Goal: Information Seeking & Learning: Learn about a topic

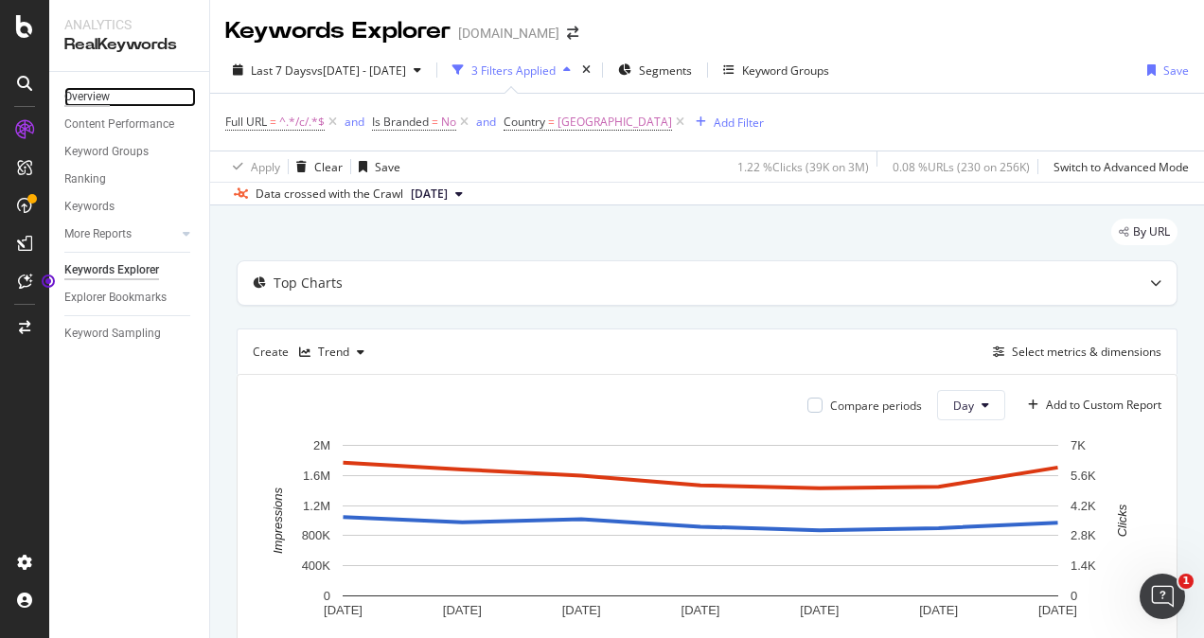
click at [82, 95] on div "Overview" at bounding box center [86, 97] width 45 height 20
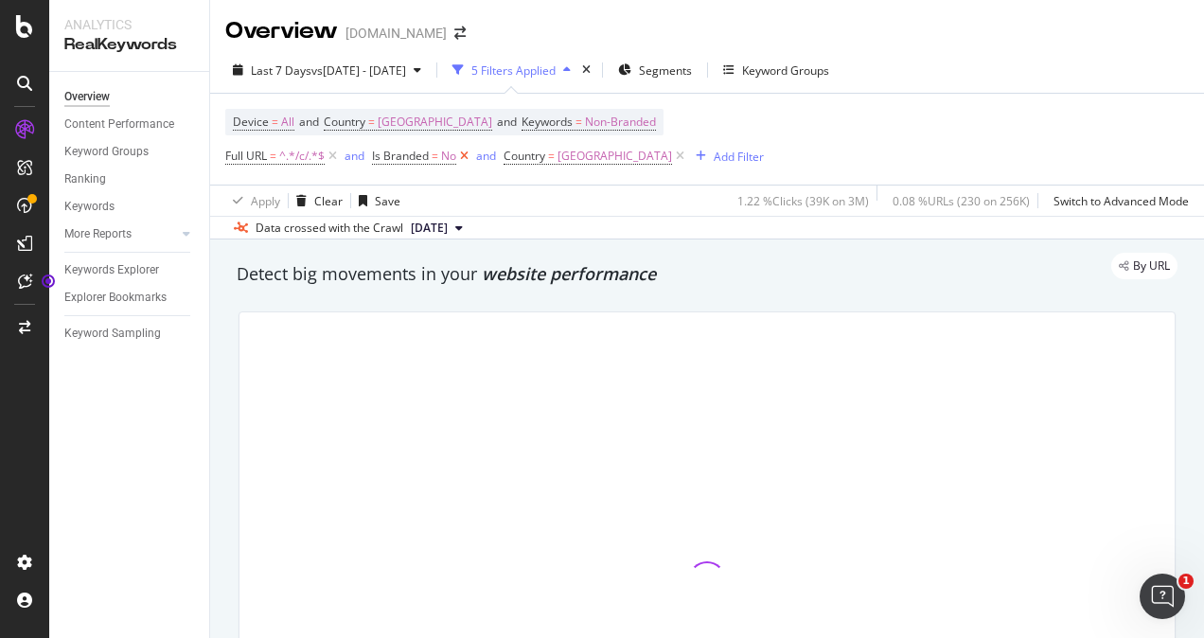
click at [466, 159] on icon at bounding box center [464, 156] width 16 height 19
click at [333, 159] on icon at bounding box center [333, 156] width 16 height 19
click at [410, 154] on icon at bounding box center [402, 156] width 16 height 19
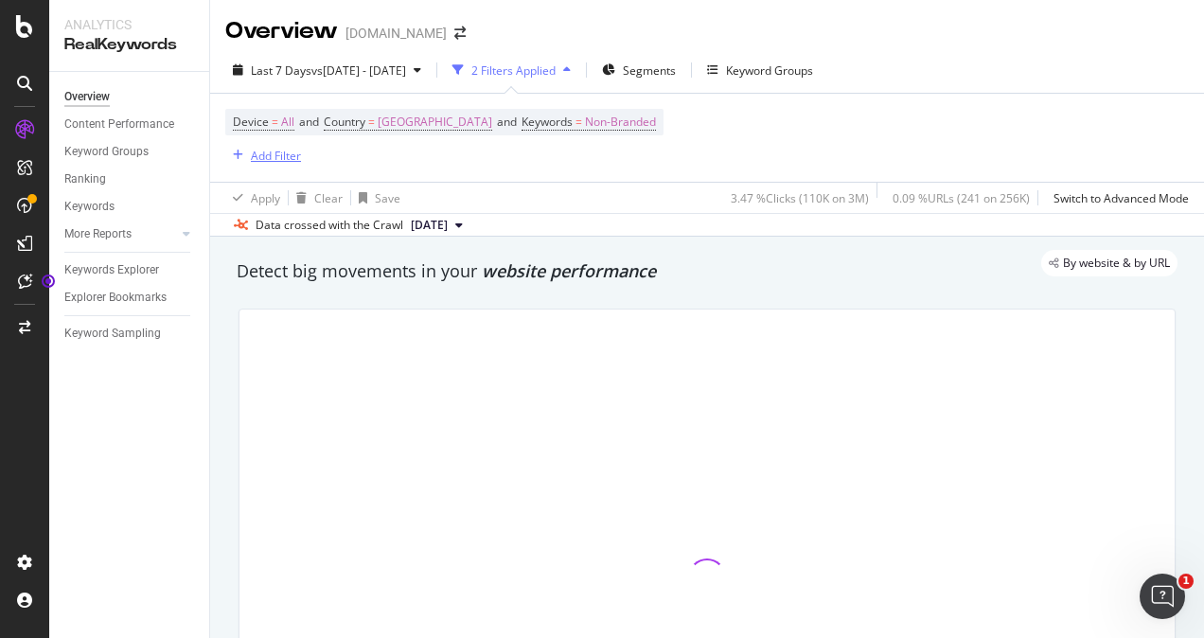
click at [292, 155] on div "Add Filter" at bounding box center [276, 156] width 50 height 16
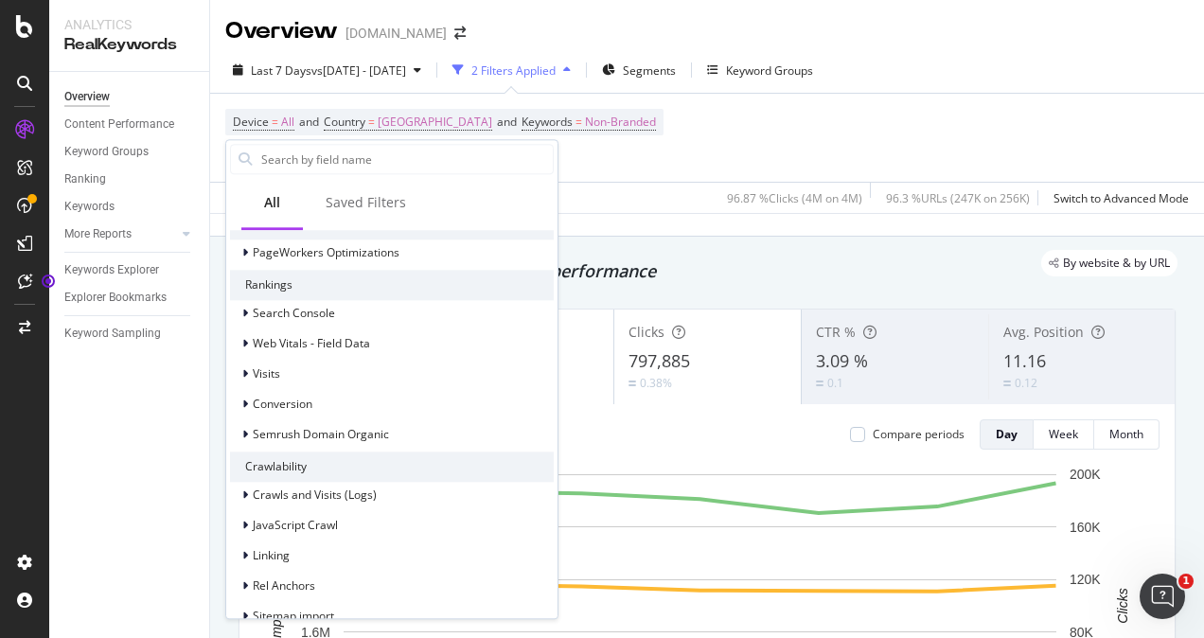
scroll to position [700, 0]
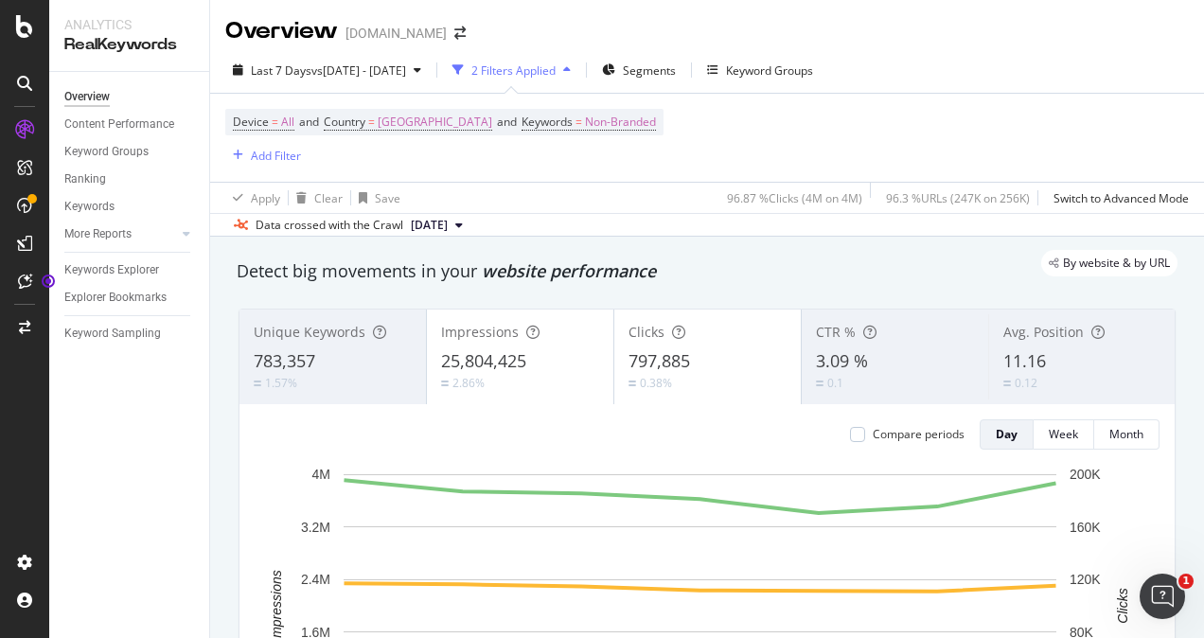
click at [861, 97] on div "Device = All and Country = [GEOGRAPHIC_DATA] and Keywords = Non-Branded Add Fil…" at bounding box center [707, 138] width 964 height 88
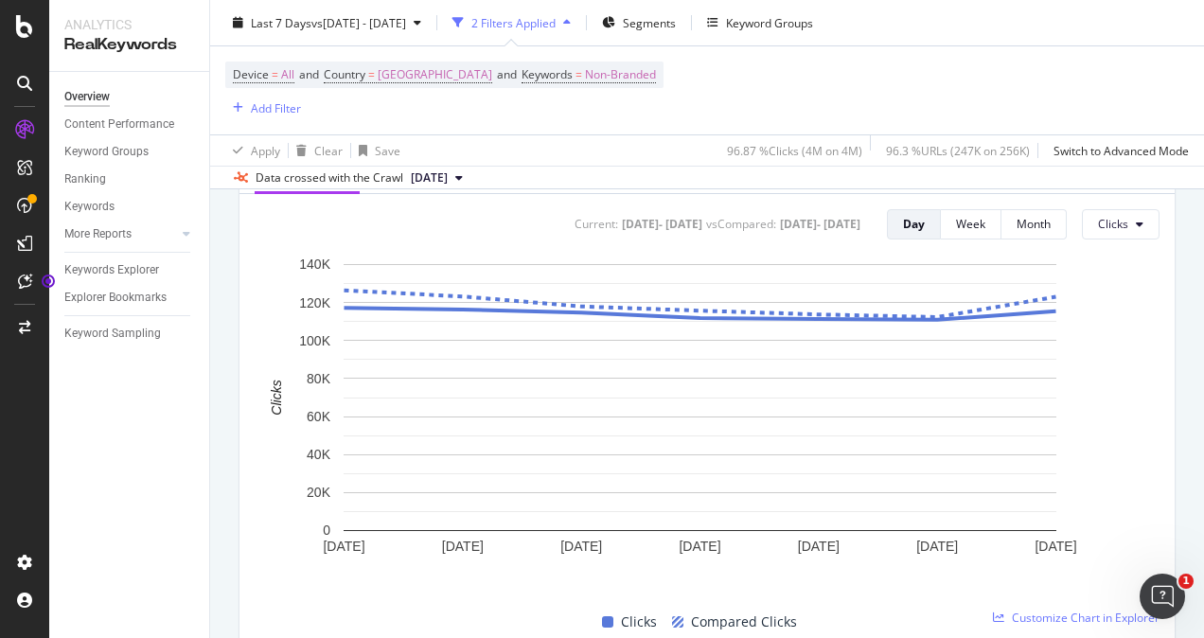
scroll to position [628, 0]
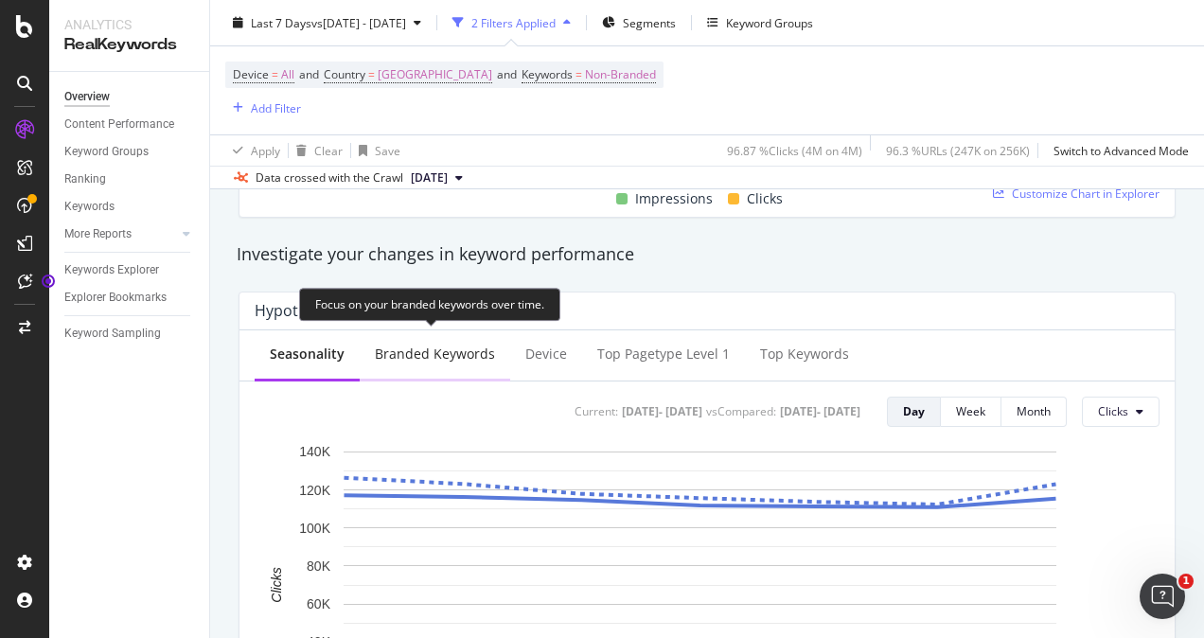
click at [444, 360] on div "Branded Keywords" at bounding box center [435, 354] width 120 height 19
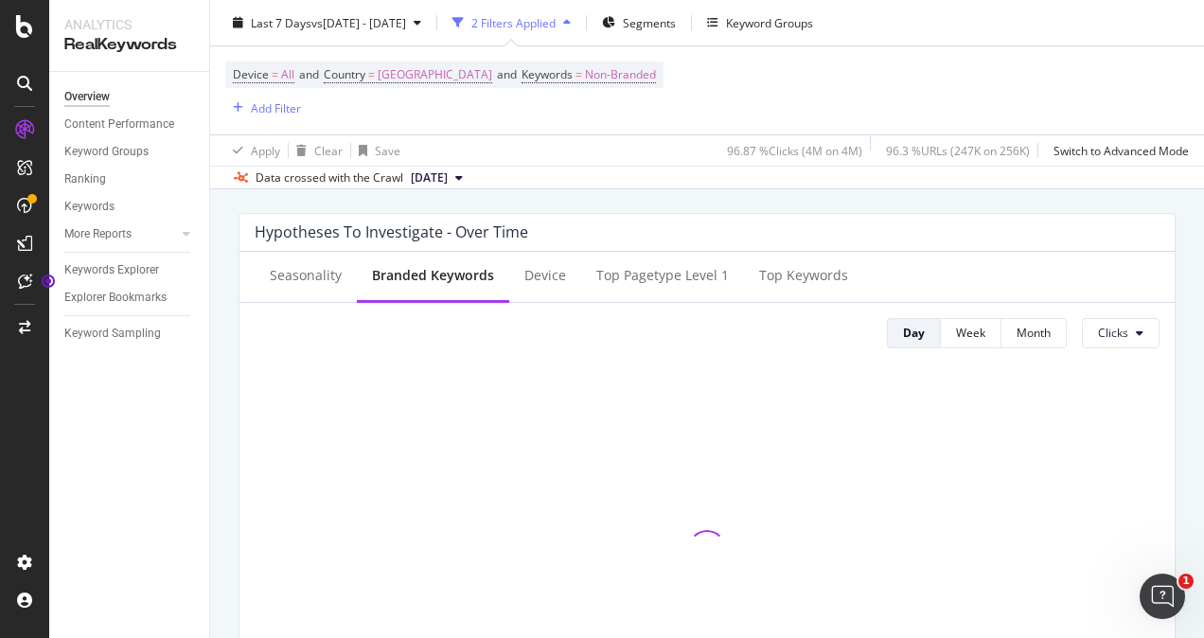
scroll to position [735, 0]
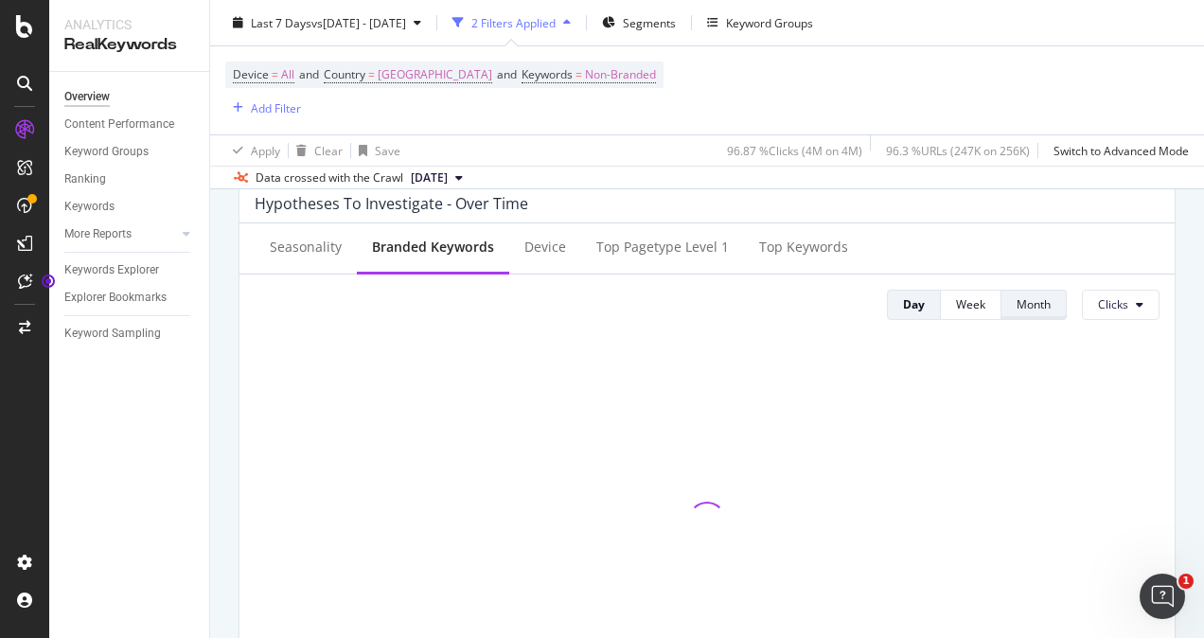
click at [1001, 314] on button "Month" at bounding box center [1033, 305] width 65 height 30
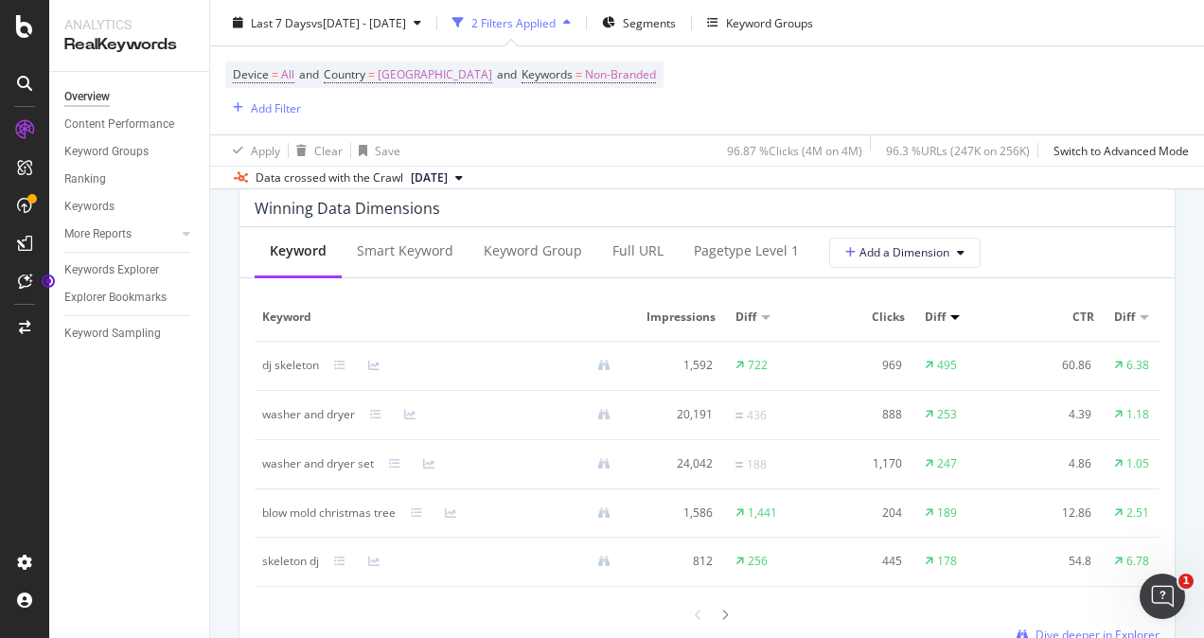
scroll to position [1711, 0]
click at [411, 239] on div "Smart Keyword" at bounding box center [405, 254] width 127 height 52
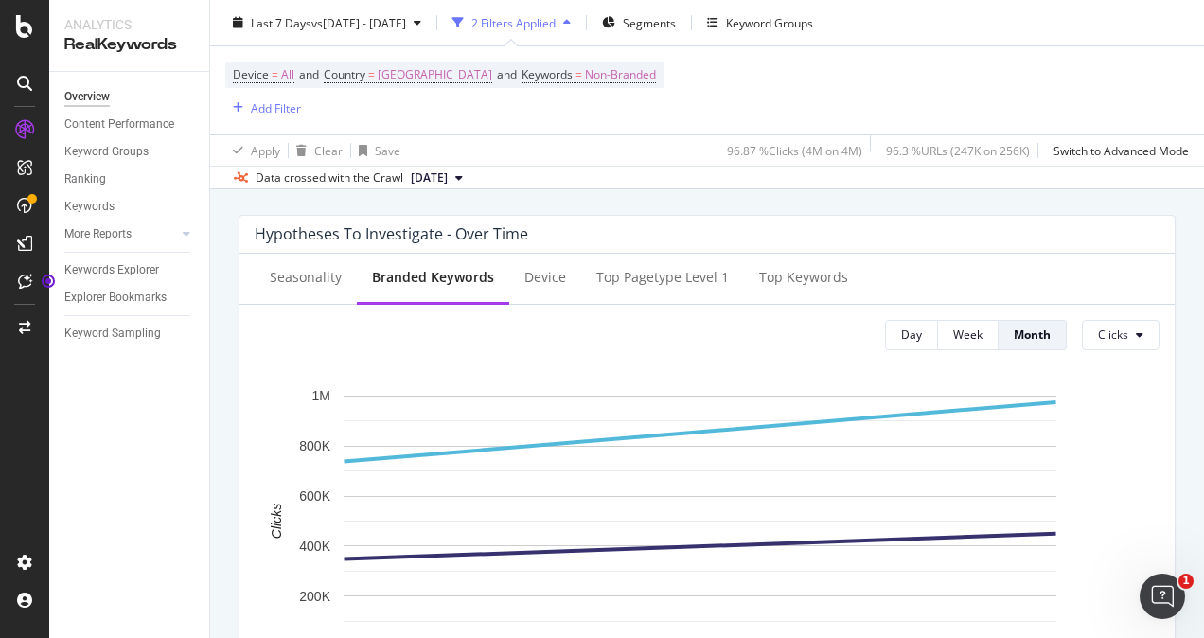
scroll to position [706, 0]
click at [424, 556] on icon "A chart." at bounding box center [701, 546] width 712 height 26
click at [1020, 399] on rect "A chart." at bounding box center [700, 520] width 713 height 251
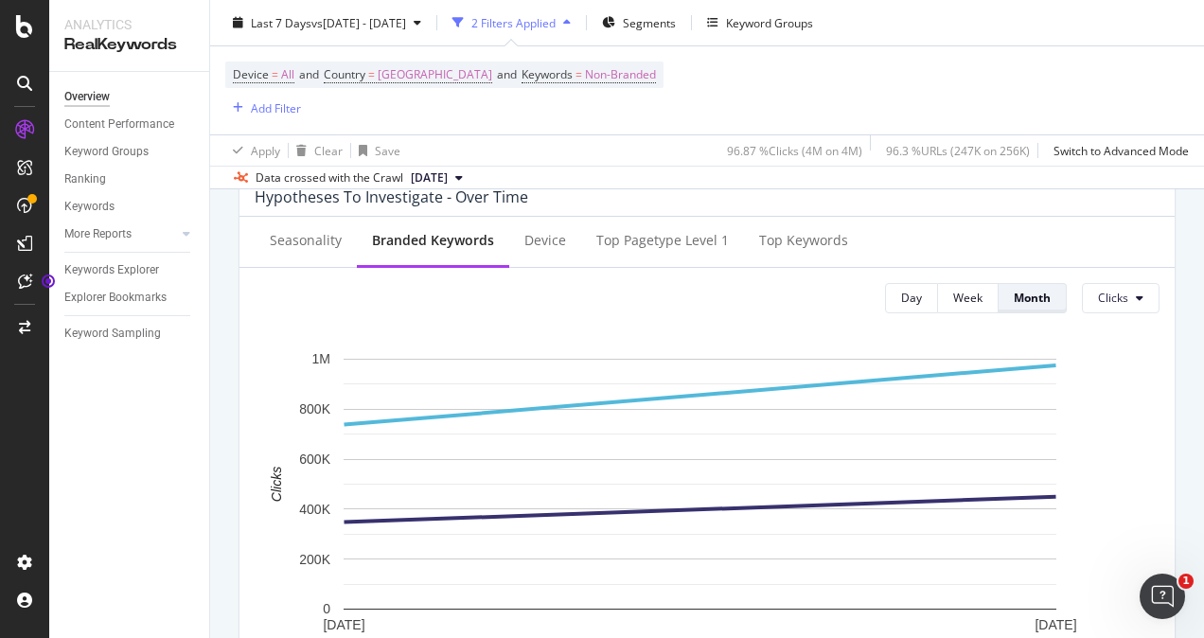
scroll to position [741, 0]
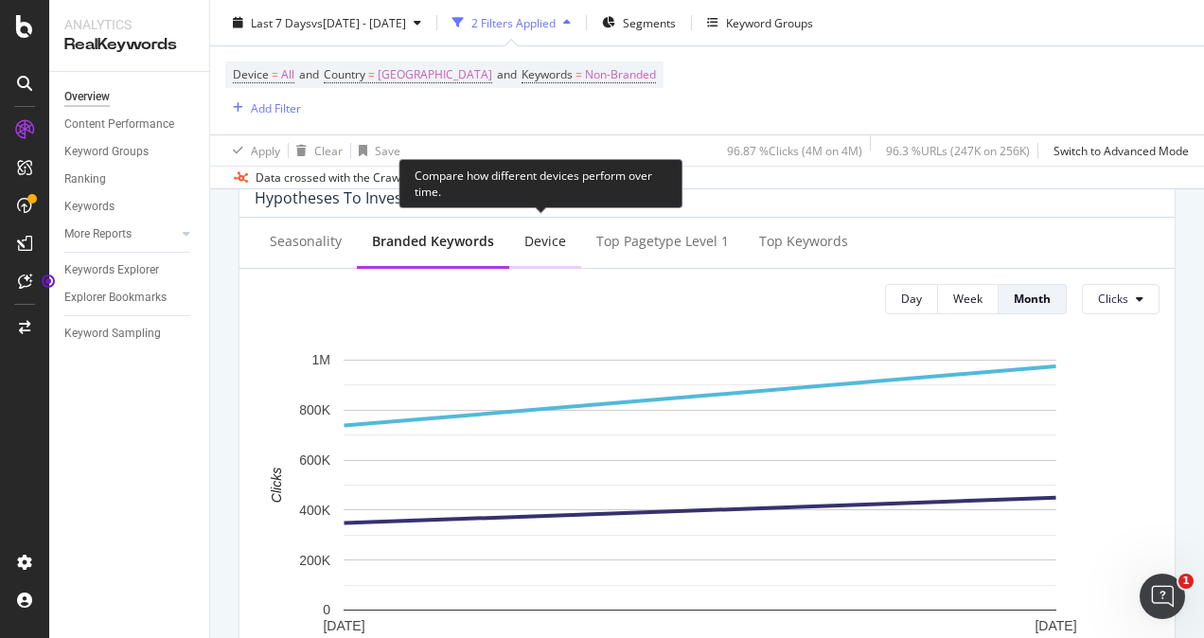
click at [545, 258] on div "Device" at bounding box center [545, 243] width 72 height 52
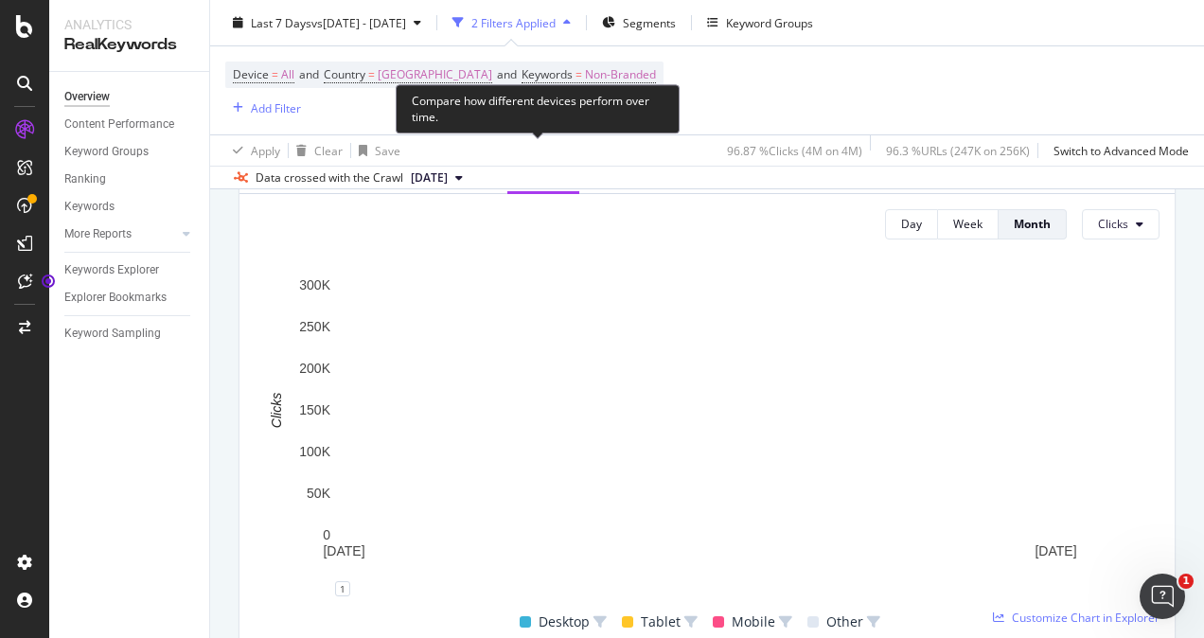
scroll to position [819, 0]
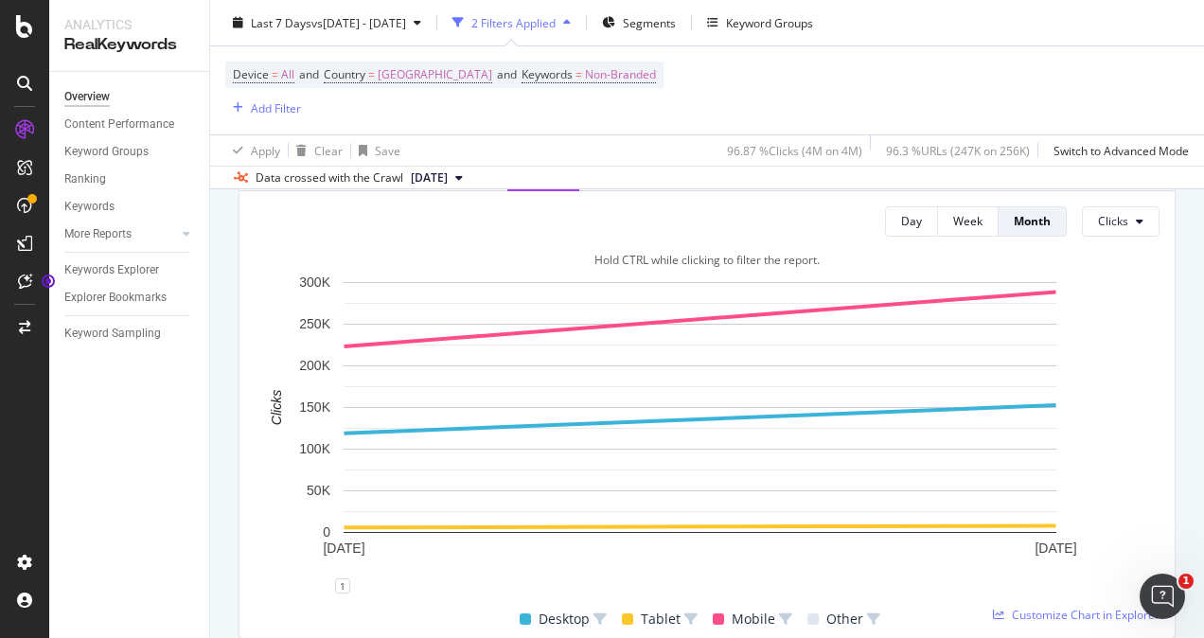
click at [581, 333] on rect "A chart." at bounding box center [700, 407] width 713 height 251
click at [594, 324] on icon "A chart." at bounding box center [701, 319] width 712 height 55
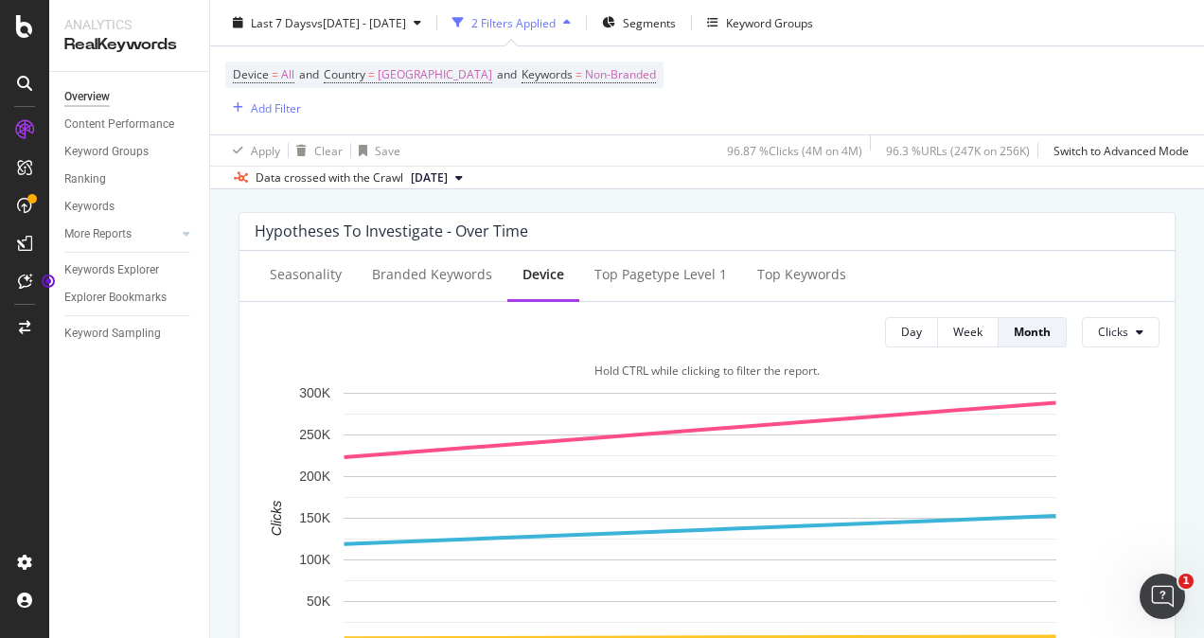
scroll to position [683, 0]
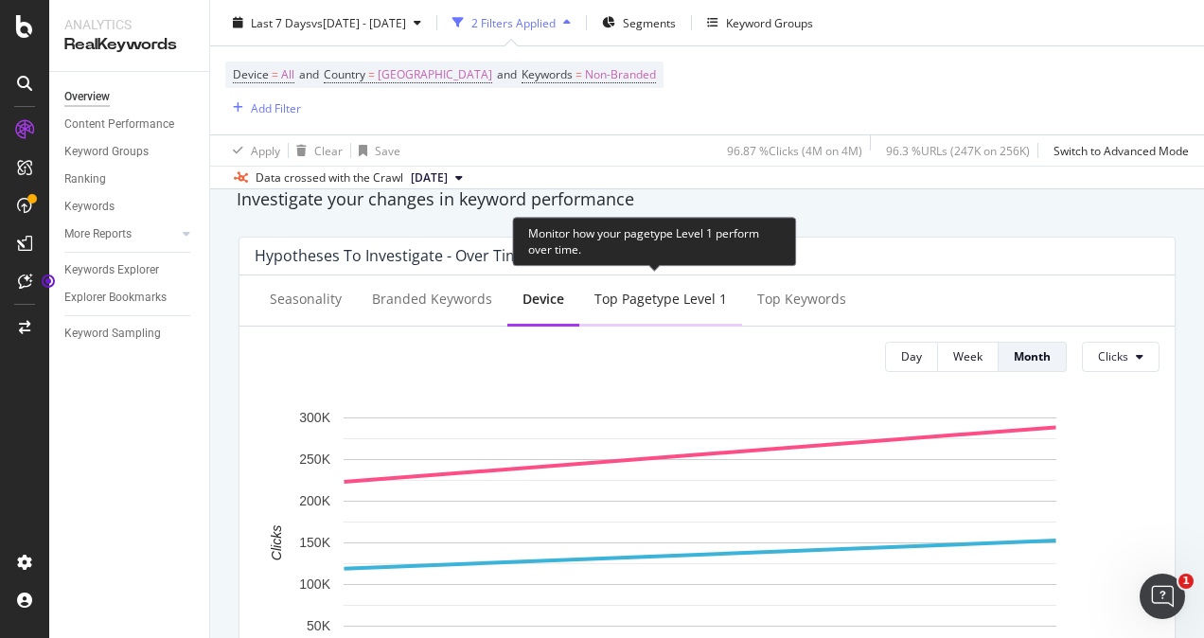
click at [633, 305] on div "Top pagetype Level 1" at bounding box center [660, 299] width 133 height 19
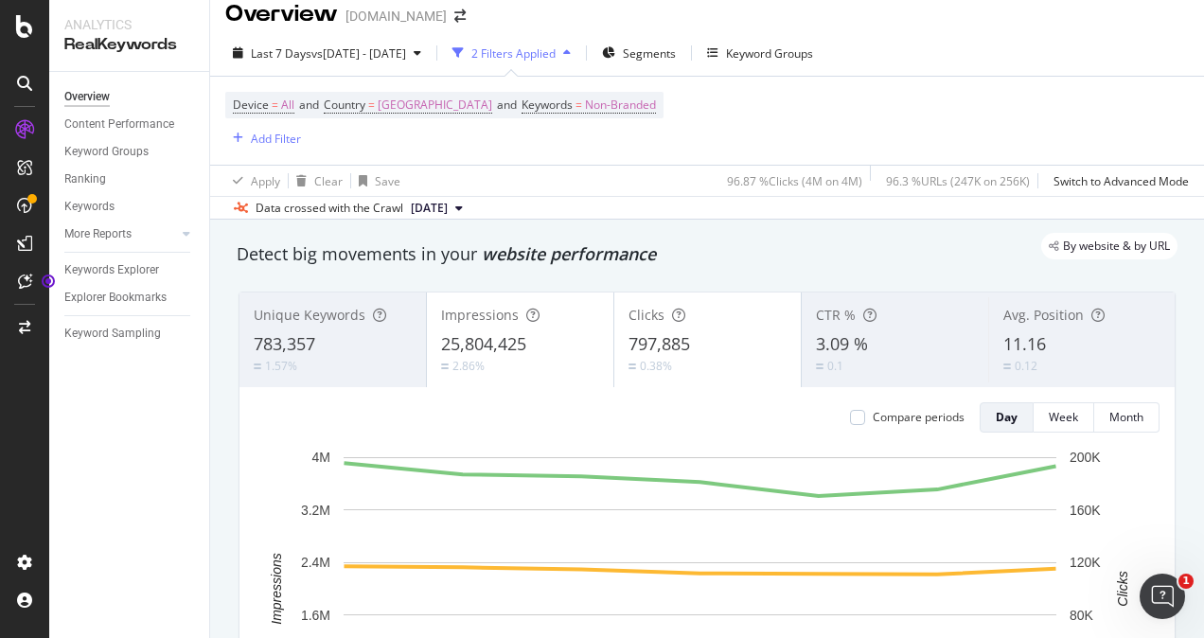
scroll to position [0, 0]
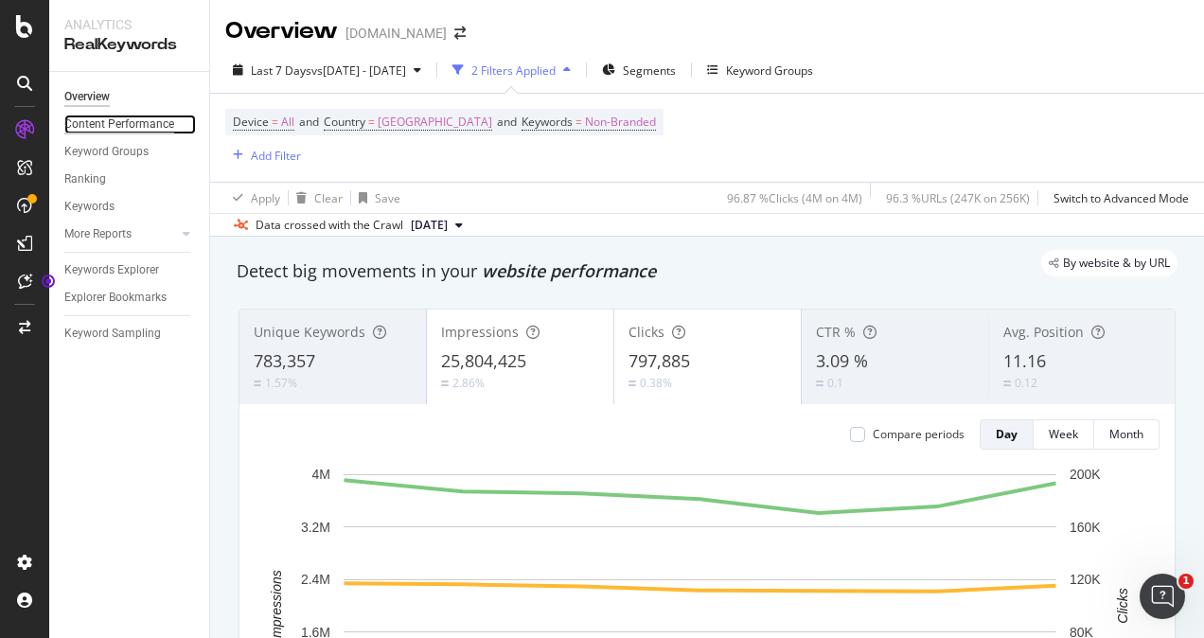
click at [110, 124] on div "Content Performance" at bounding box center [119, 125] width 110 height 20
